Goal: Book appointment/travel/reservation

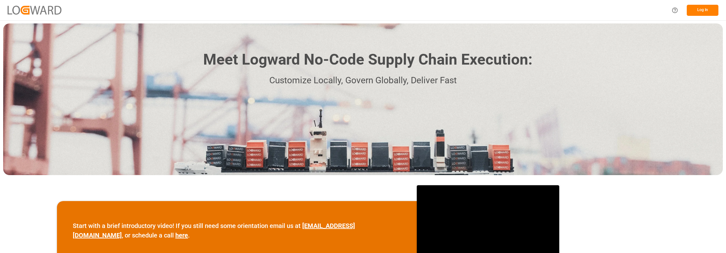
click at [698, 6] on button "Log In" at bounding box center [702, 10] width 32 height 11
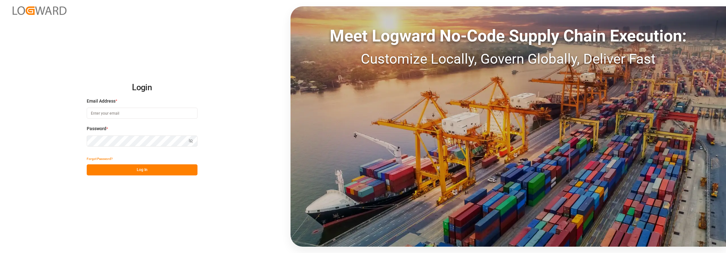
click at [130, 114] on input at bounding box center [142, 113] width 111 height 11
type input "[PERSON_NAME][EMAIL_ADDRESS][PERSON_NAME][DOMAIN_NAME]"
click at [144, 170] on button "Log In" at bounding box center [142, 169] width 111 height 11
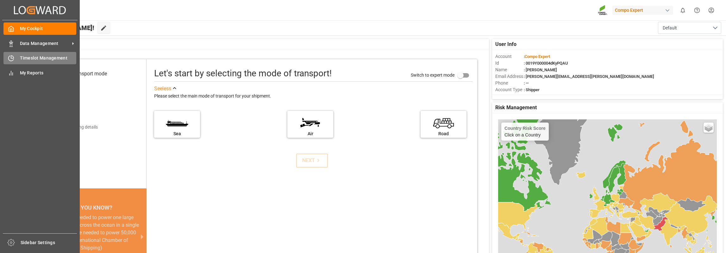
click at [22, 59] on span "Timeslot Management" at bounding box center [48, 58] width 57 height 7
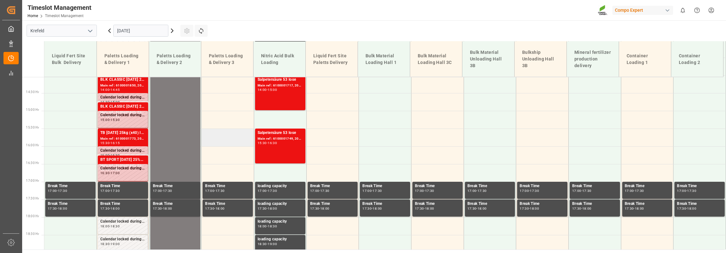
scroll to position [434, 0]
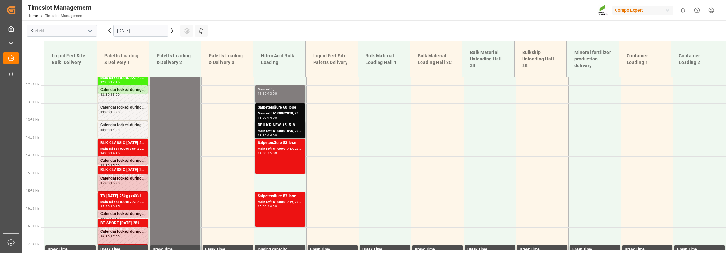
click at [172, 30] on icon at bounding box center [172, 31] width 2 height 4
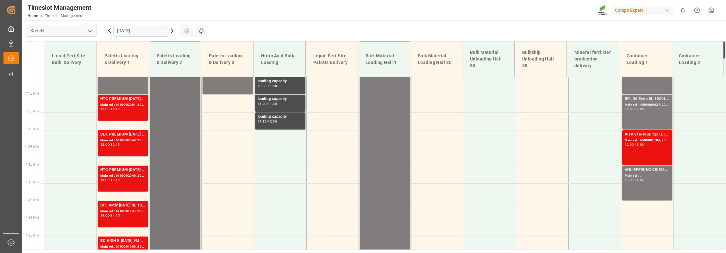
scroll to position [371, 0]
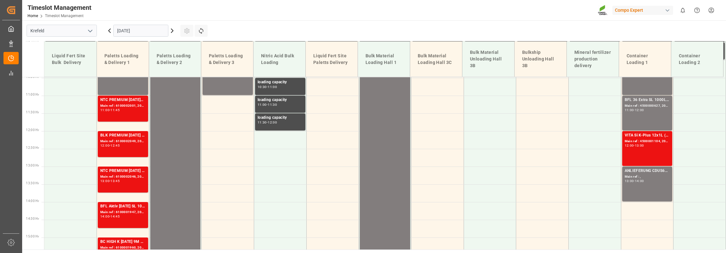
click at [146, 26] on input "[DATE]" at bounding box center [140, 31] width 55 height 12
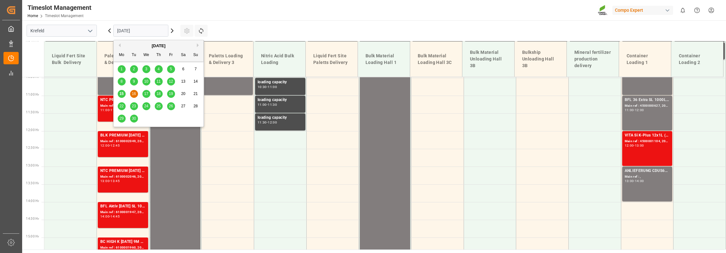
click at [124, 93] on div "15" at bounding box center [122, 94] width 8 height 8
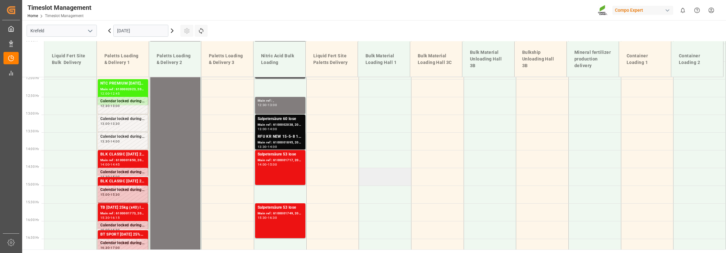
scroll to position [434, 0]
